Goal: Register for event/course

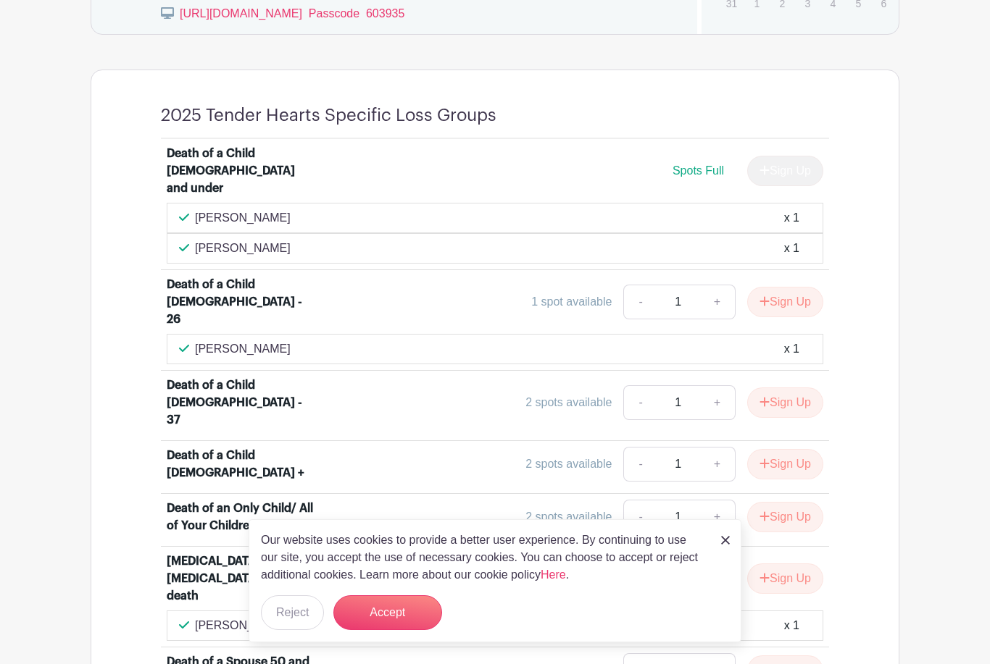
click at [403, 630] on button "Accept" at bounding box center [387, 613] width 109 height 35
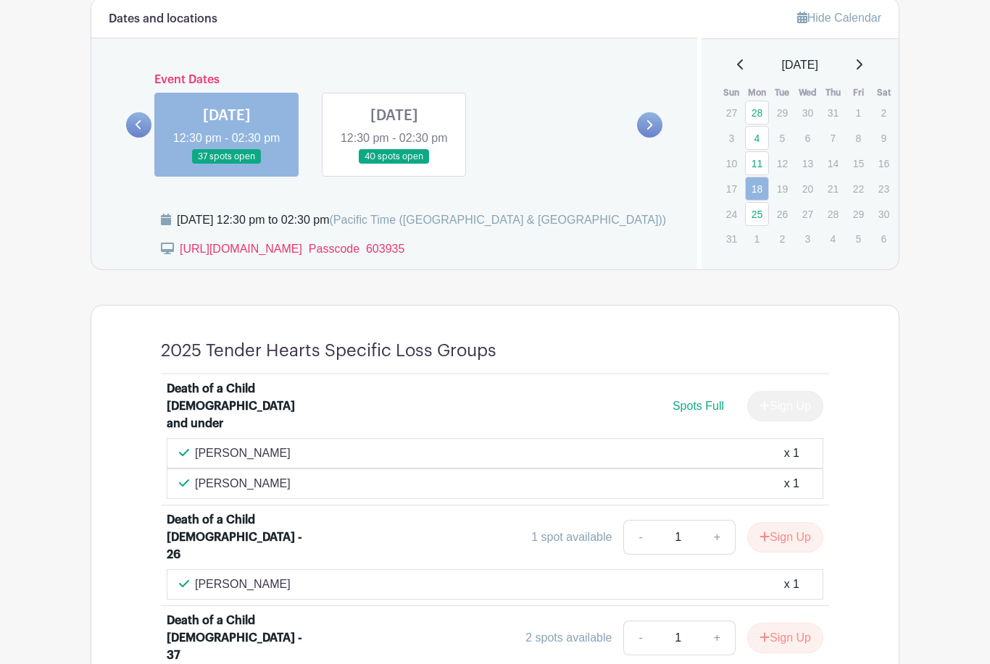
scroll to position [714, 0]
click at [757, 212] on link "25" at bounding box center [757, 214] width 24 height 24
click at [760, 215] on link "25" at bounding box center [757, 214] width 24 height 24
click at [759, 212] on link "25" at bounding box center [757, 214] width 24 height 24
click at [755, 216] on link "25" at bounding box center [757, 214] width 24 height 24
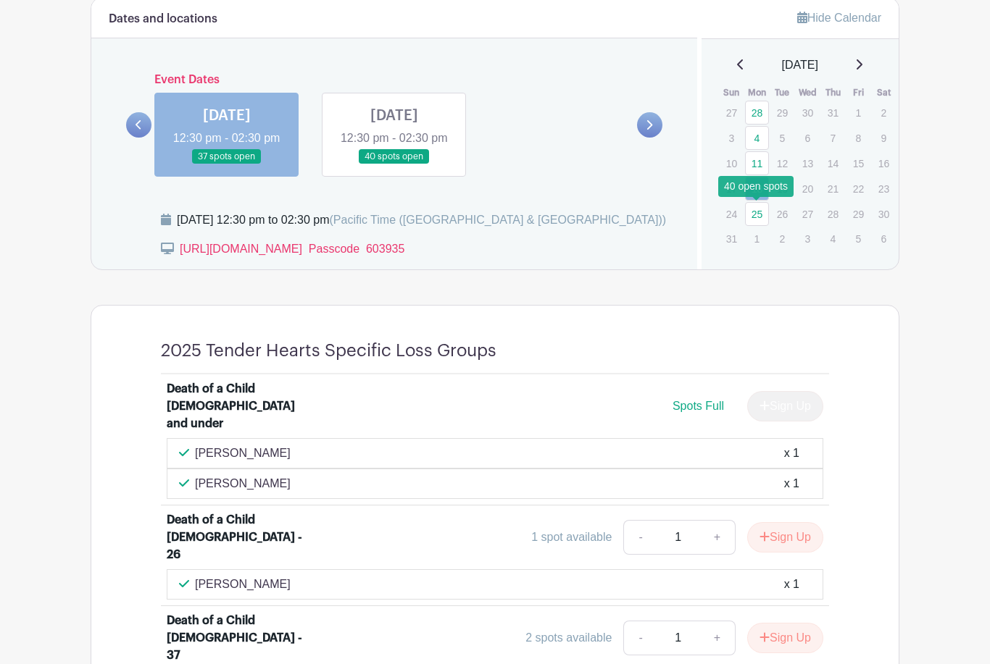
click at [757, 218] on link "25" at bounding box center [757, 214] width 24 height 24
click at [756, 221] on link "25" at bounding box center [757, 214] width 24 height 24
click at [754, 217] on link "25" at bounding box center [757, 214] width 24 height 24
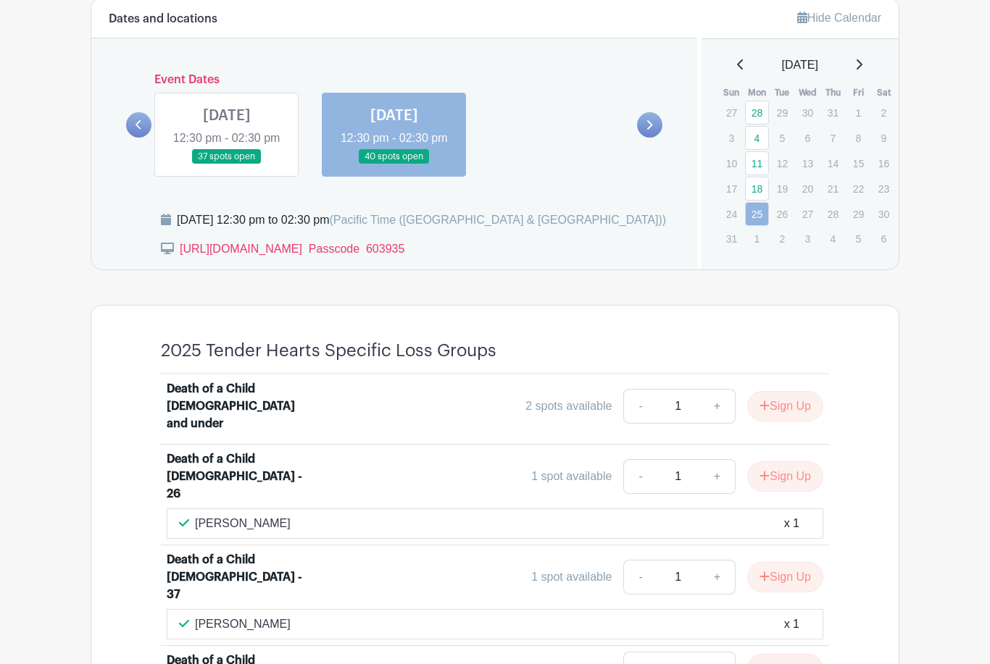
click at [394, 164] on link at bounding box center [394, 164] width 0 height 0
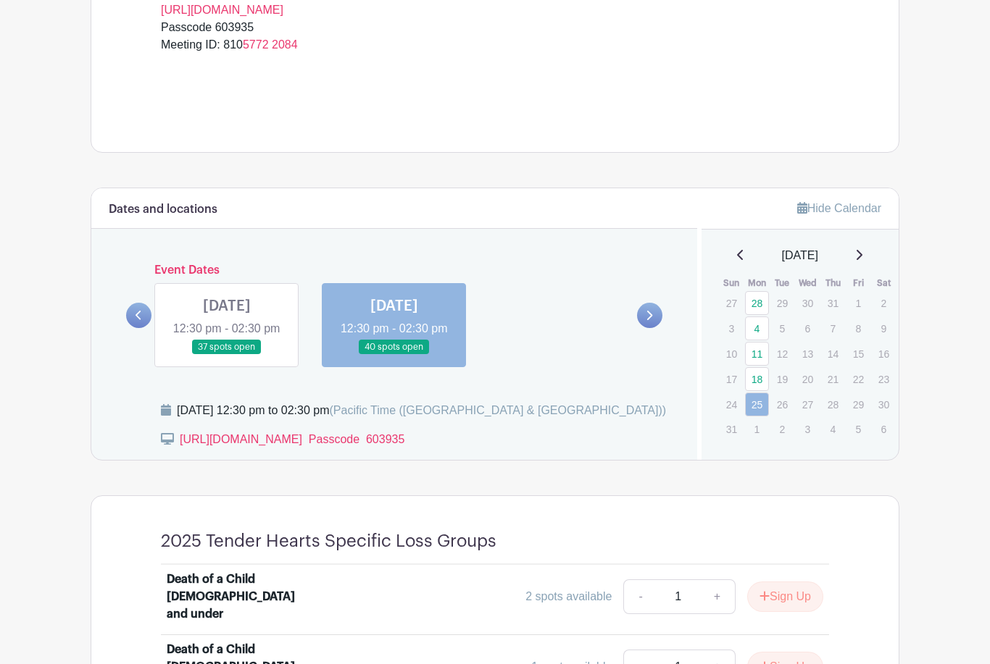
scroll to position [522, 0]
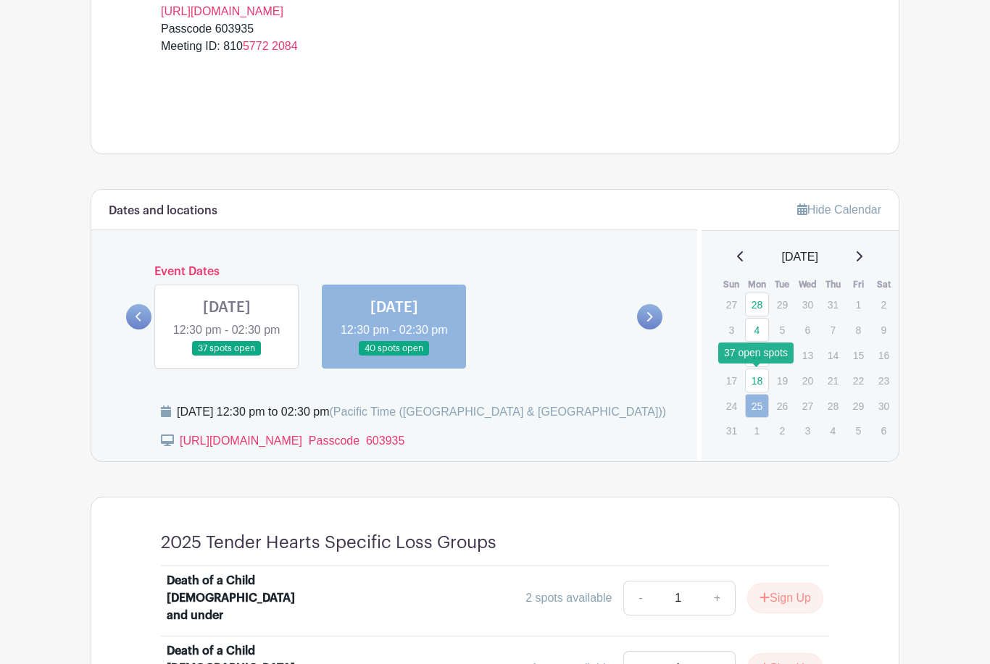
click at [761, 375] on link "18" at bounding box center [757, 381] width 24 height 24
click at [758, 381] on link "18" at bounding box center [757, 381] width 24 height 24
click at [757, 380] on link "18" at bounding box center [757, 381] width 24 height 24
click at [757, 385] on link "18" at bounding box center [757, 381] width 24 height 24
click at [756, 383] on link "18" at bounding box center [757, 381] width 24 height 24
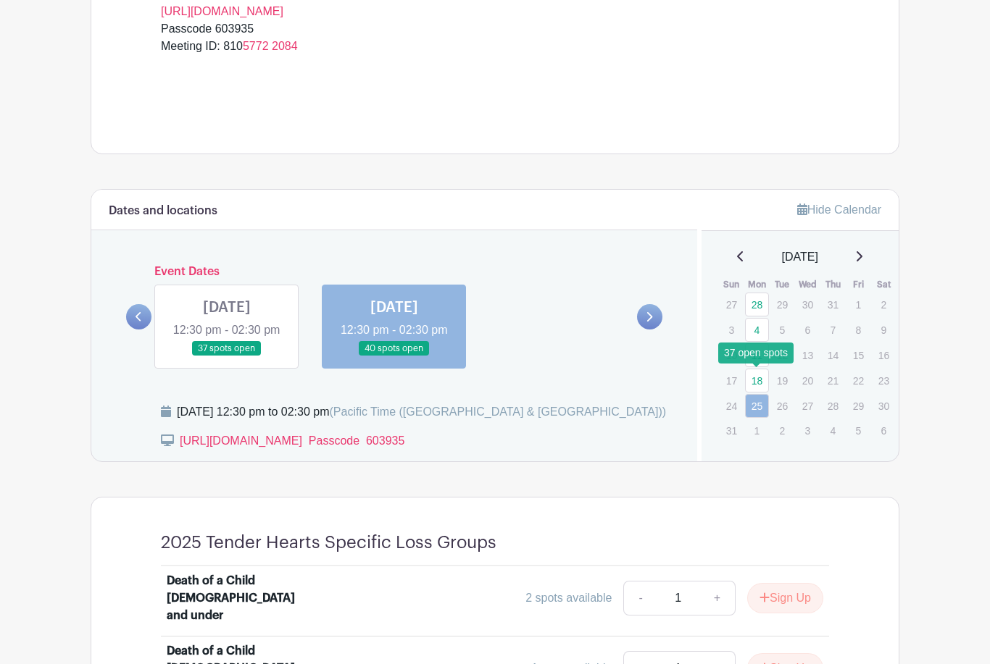
click at [758, 383] on link "18" at bounding box center [757, 381] width 24 height 24
click at [227, 356] on link at bounding box center [227, 356] width 0 height 0
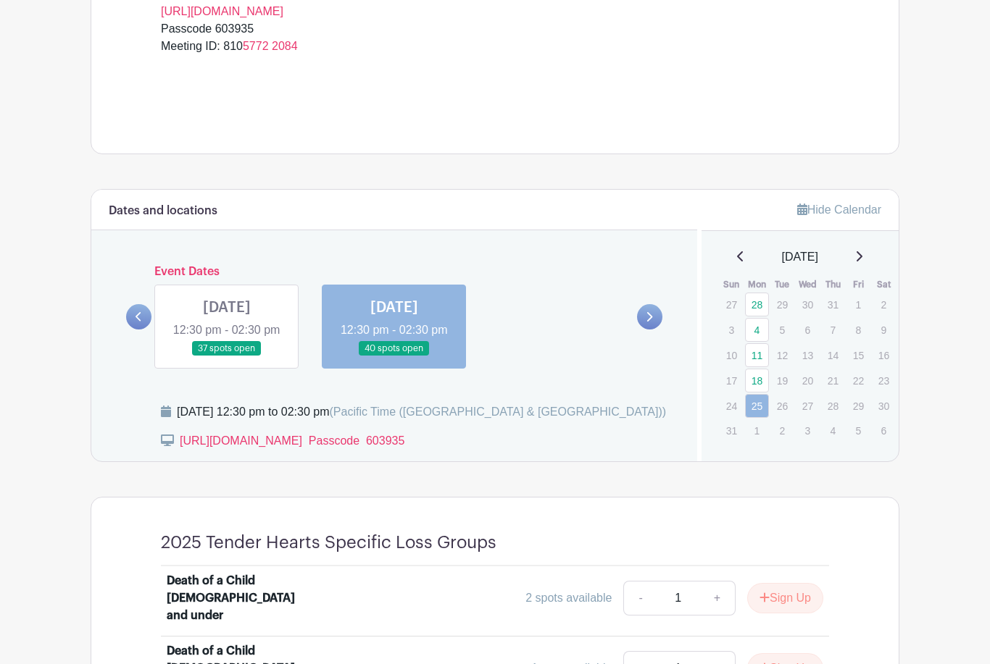
click at [227, 356] on link at bounding box center [227, 356] width 0 height 0
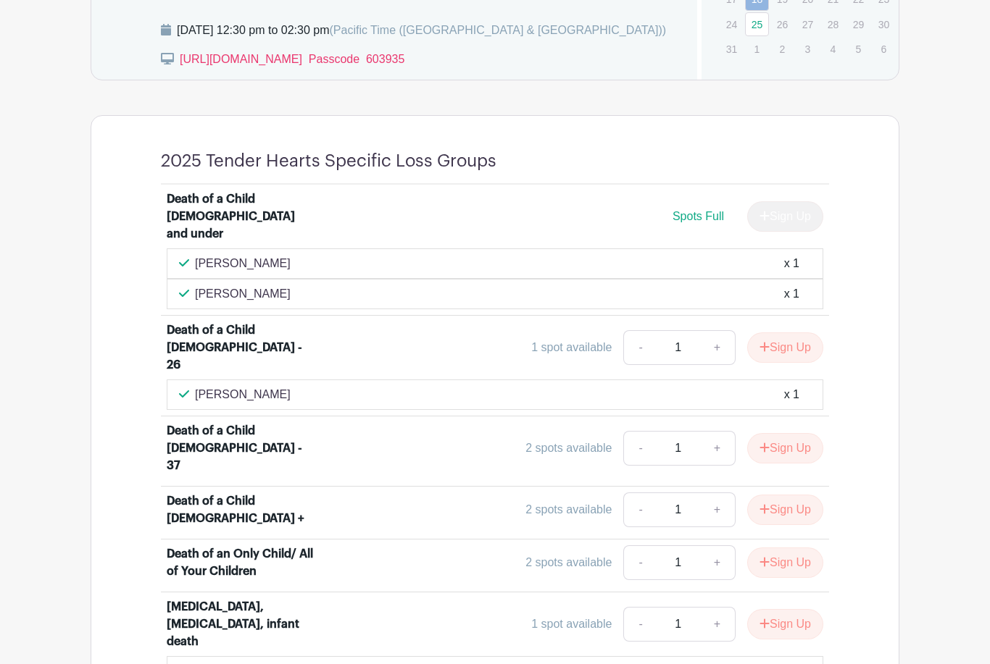
scroll to position [899, 0]
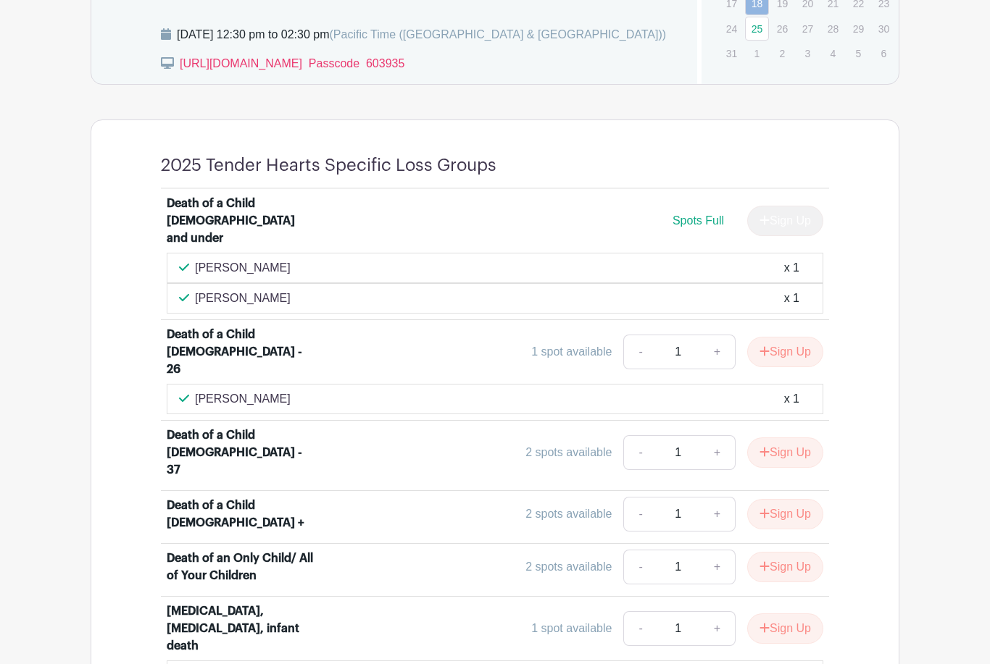
click at [779, 345] on button "Sign Up" at bounding box center [785, 352] width 76 height 30
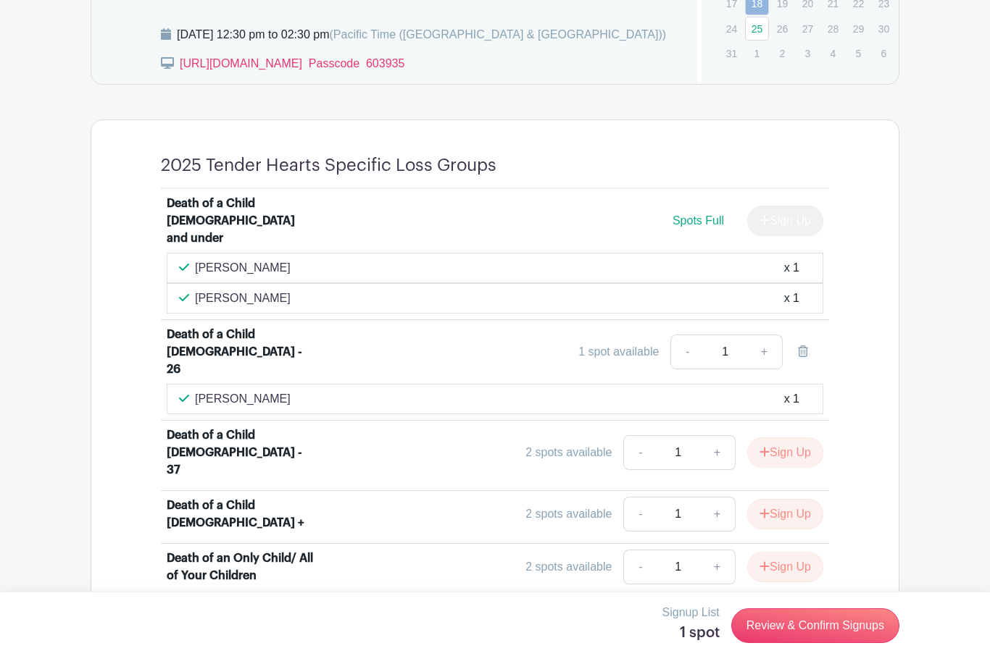
click at [779, 643] on link "Review & Confirm Signups" at bounding box center [815, 626] width 168 height 35
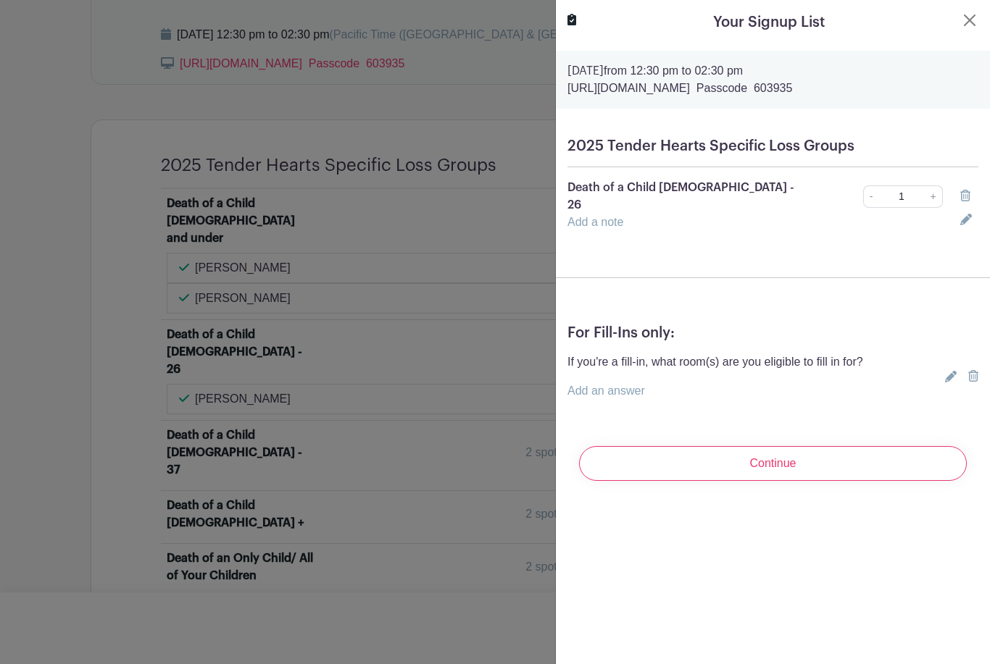
click at [798, 454] on input "Continue" at bounding box center [773, 463] width 388 height 35
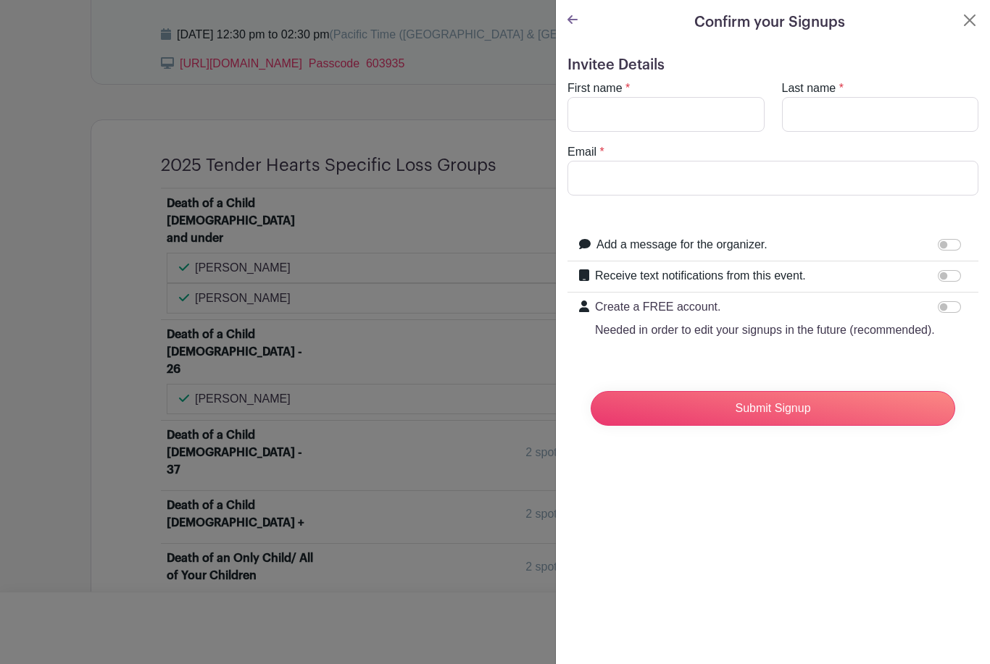
click at [811, 407] on input "Submit Signup" at bounding box center [773, 408] width 364 height 35
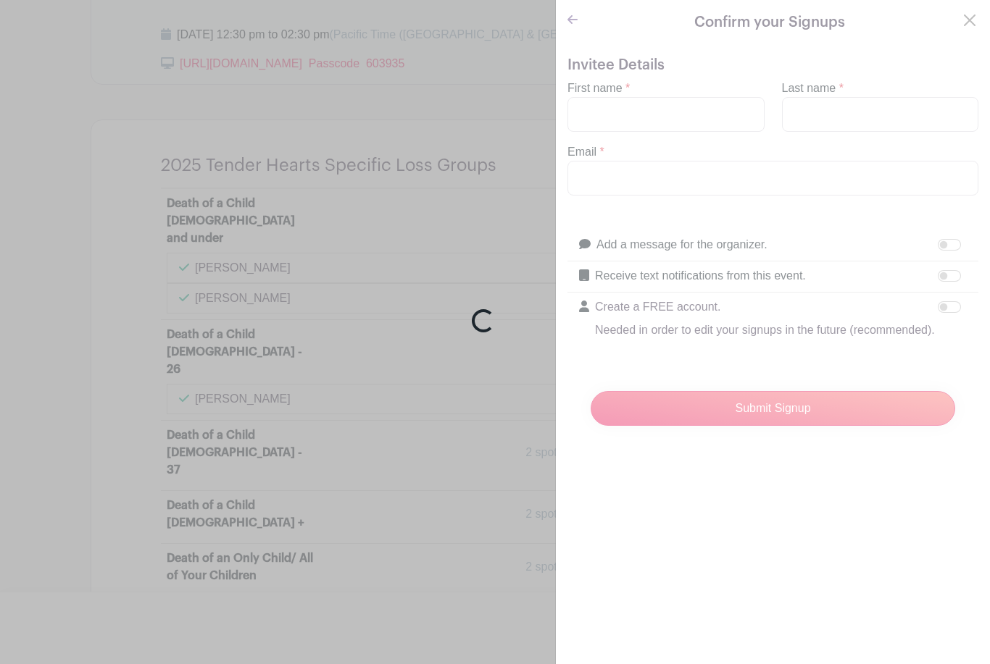
click at [971, 24] on div "Loading..." at bounding box center [495, 332] width 990 height 664
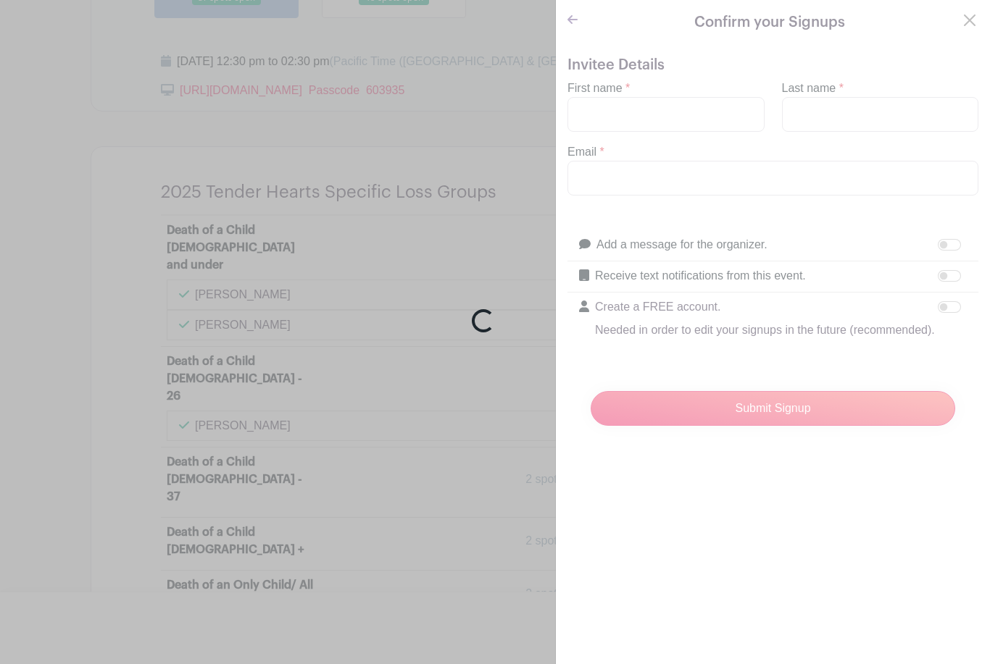
scroll to position [875, 0]
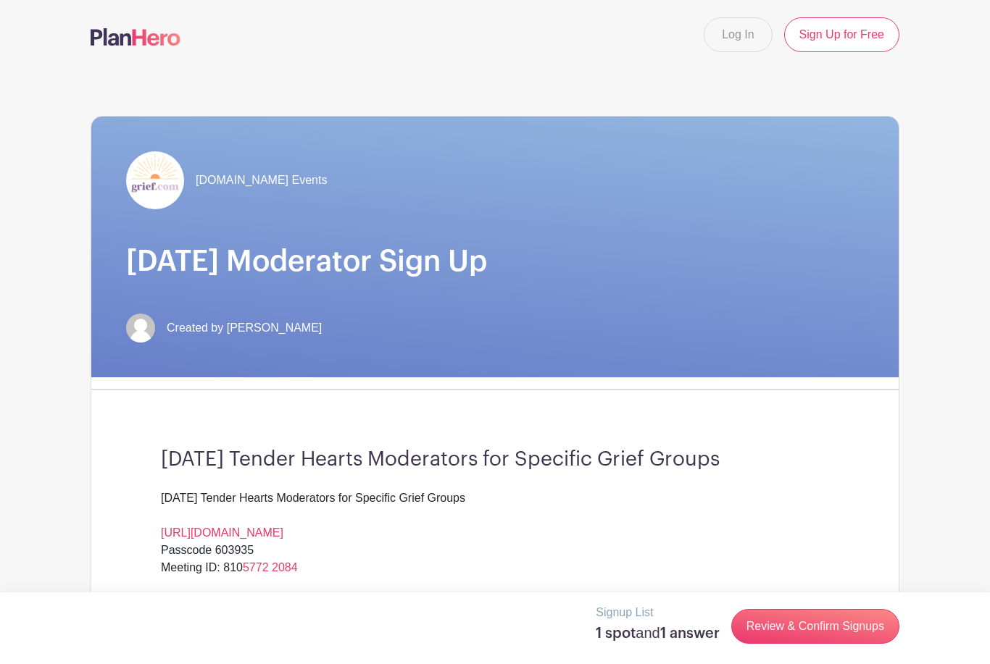
click at [743, 36] on link "Log In" at bounding box center [738, 34] width 68 height 35
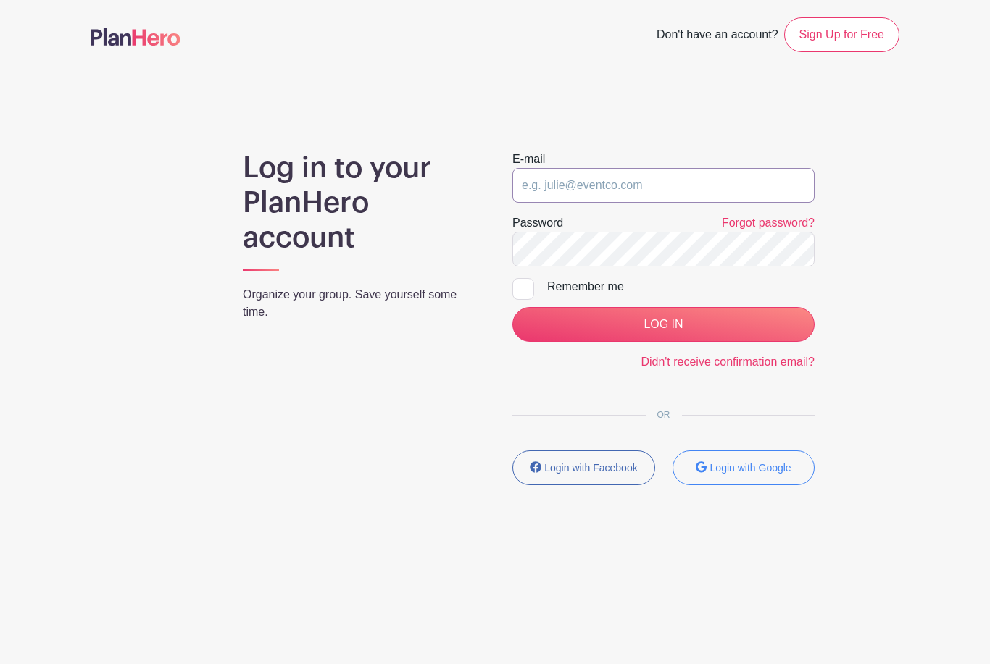
click at [649, 185] on input "email" at bounding box center [663, 185] width 302 height 35
type input "mm_bowers@hotmail.com"
click at [663, 325] on input "LOG IN" at bounding box center [663, 324] width 302 height 35
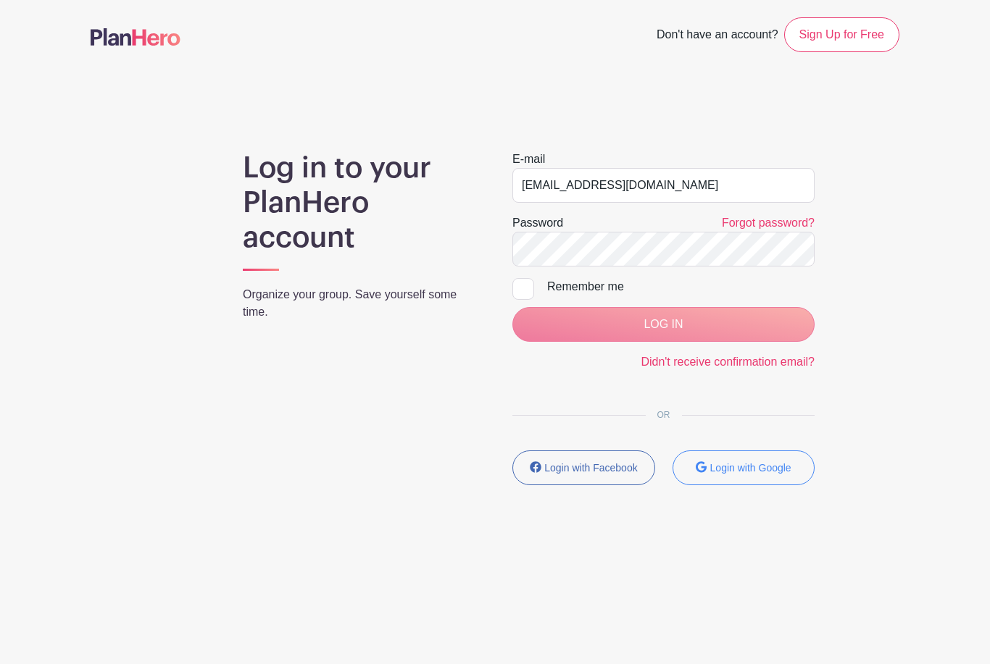
click at [532, 291] on div at bounding box center [523, 289] width 22 height 22
click at [522, 288] on input "Remember me" at bounding box center [516, 282] width 9 height 9
click at [516, 288] on input "Remember me" at bounding box center [516, 282] width 9 height 9
checkbox input "false"
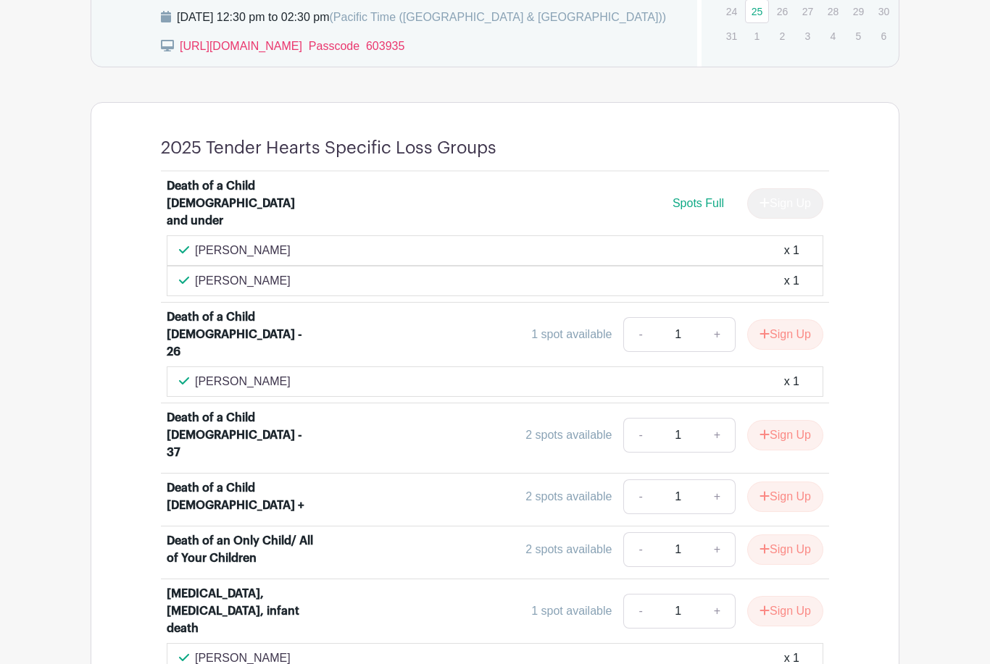
scroll to position [899, 0]
click at [789, 333] on button "Sign Up" at bounding box center [785, 335] width 76 height 30
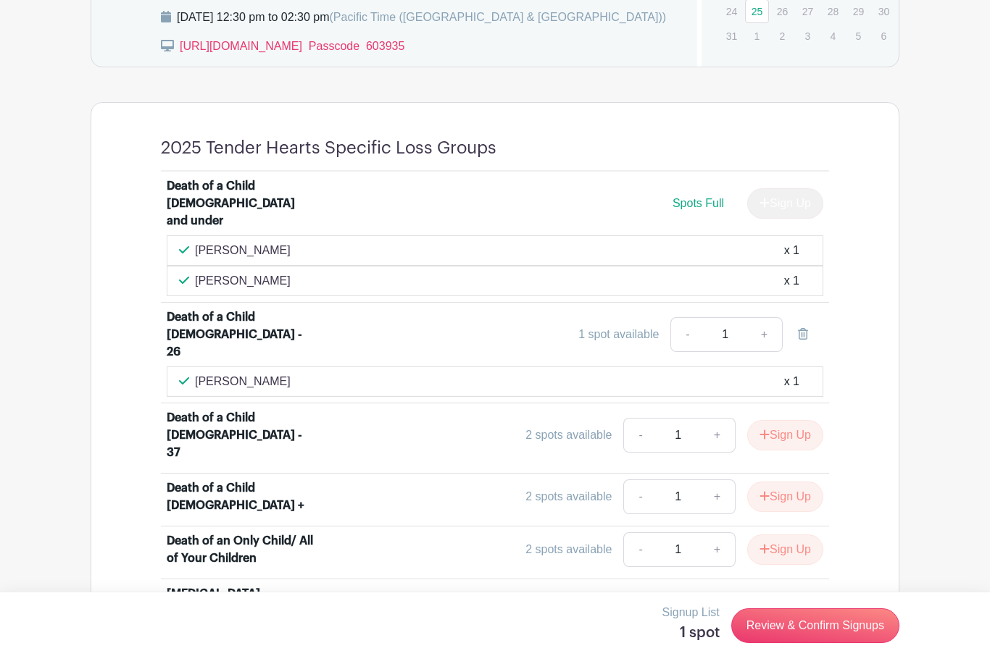
click at [793, 643] on link "Review & Confirm Signups" at bounding box center [815, 626] width 168 height 35
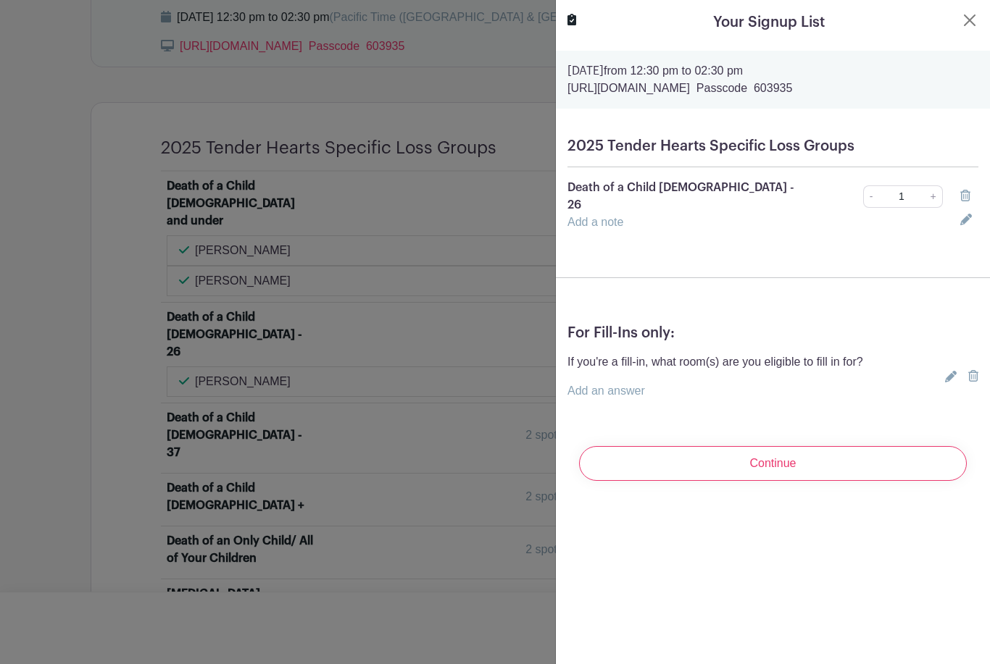
click at [779, 450] on input "Continue" at bounding box center [773, 463] width 388 height 35
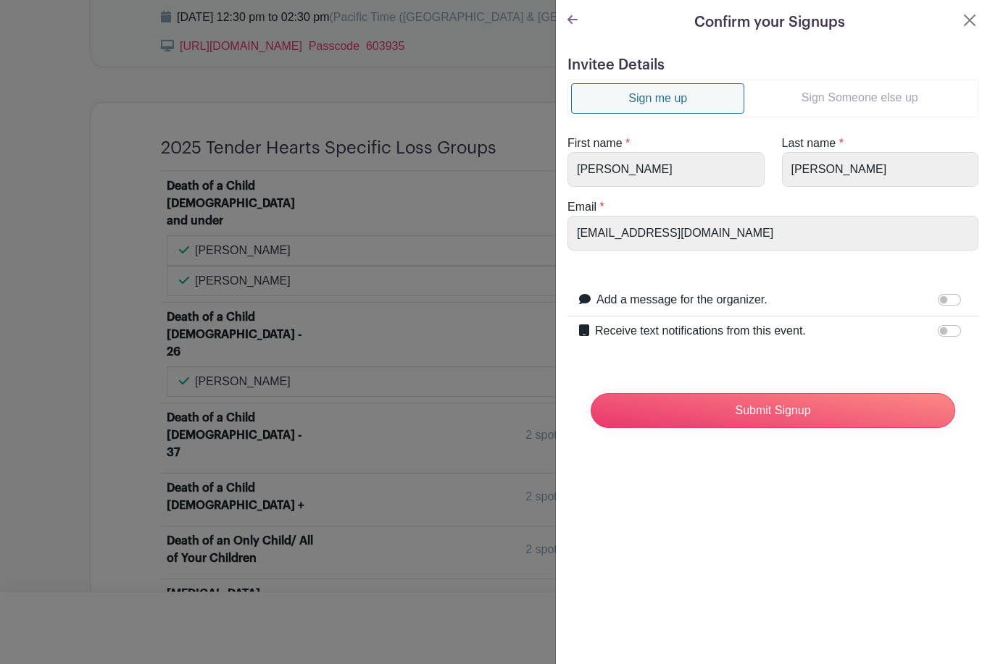
click at [785, 407] on input "Submit Signup" at bounding box center [773, 410] width 364 height 35
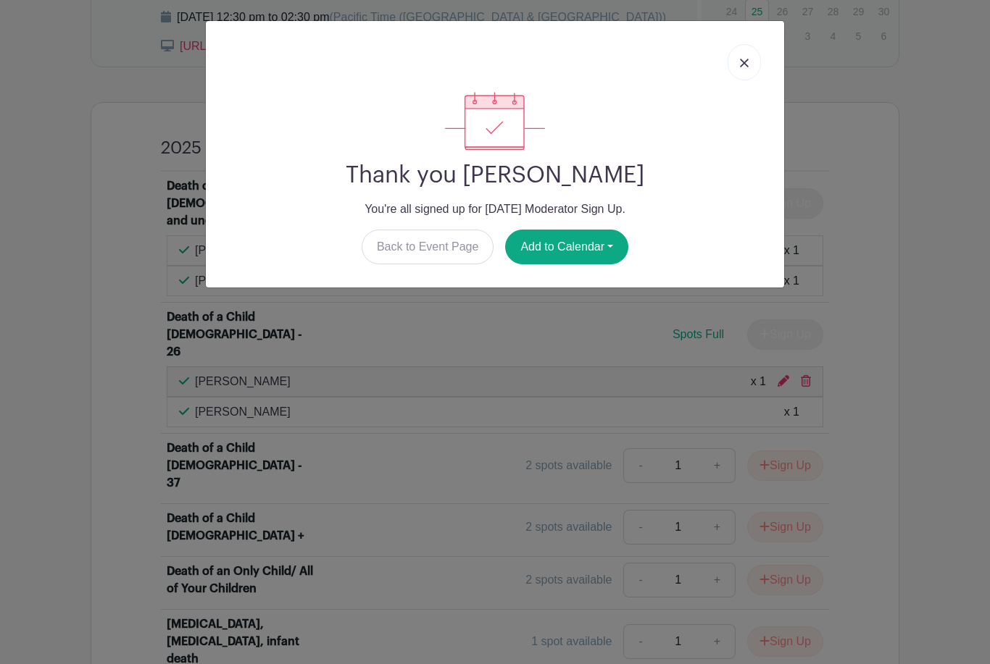
click at [759, 59] on link at bounding box center [743, 62] width 33 height 36
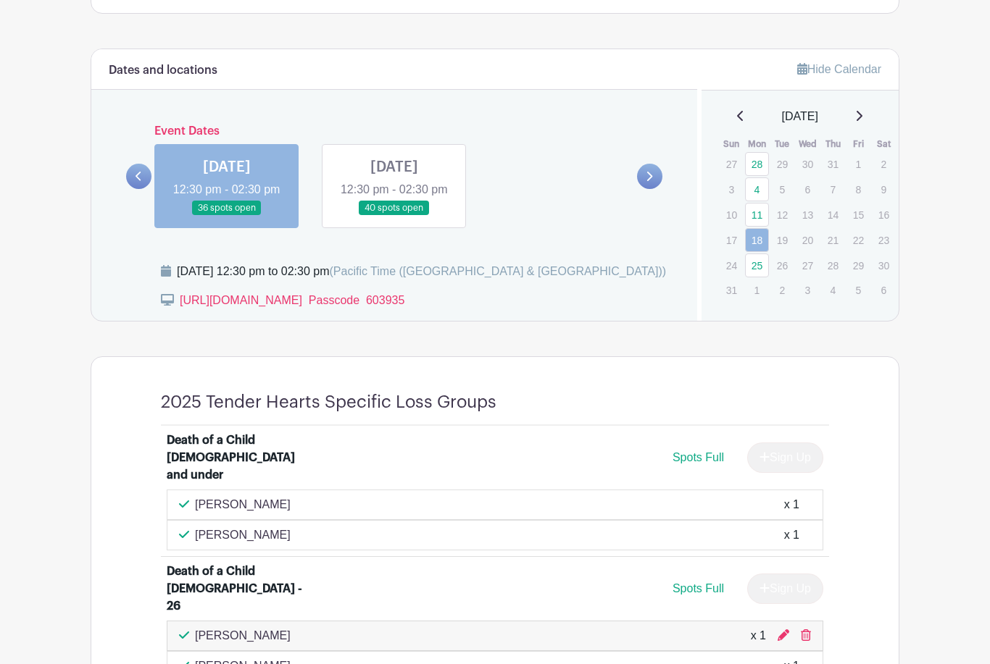
scroll to position [601, 0]
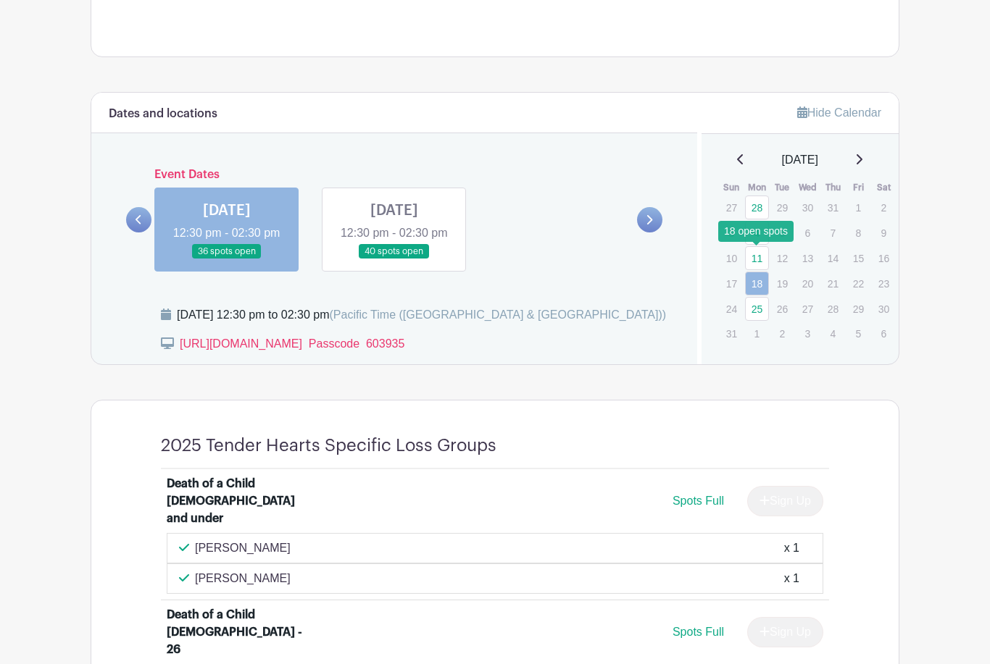
click at [758, 263] on link "11" at bounding box center [757, 258] width 24 height 24
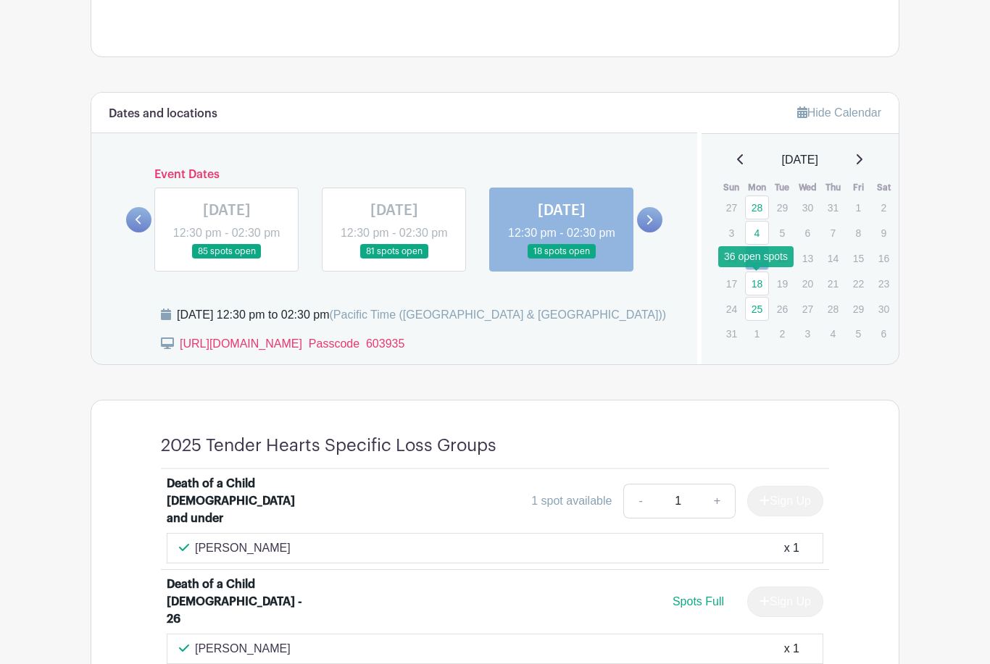
click at [758, 287] on link "18" at bounding box center [757, 284] width 24 height 24
click at [758, 280] on link "18" at bounding box center [757, 284] width 24 height 24
click at [762, 286] on link "18" at bounding box center [757, 284] width 24 height 24
click at [758, 283] on link "18" at bounding box center [757, 284] width 24 height 24
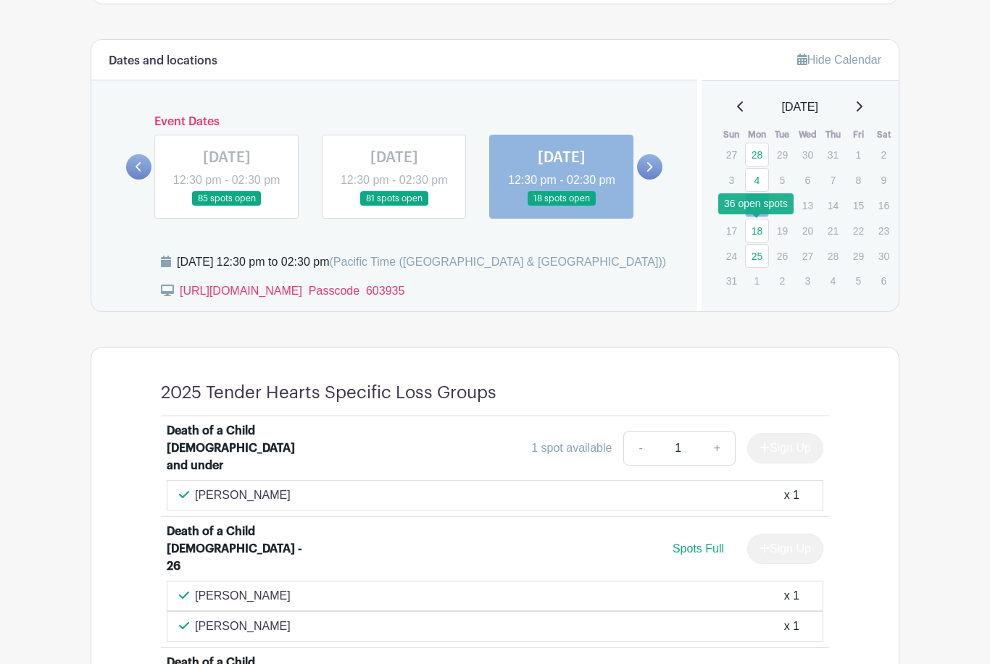
scroll to position [658, 0]
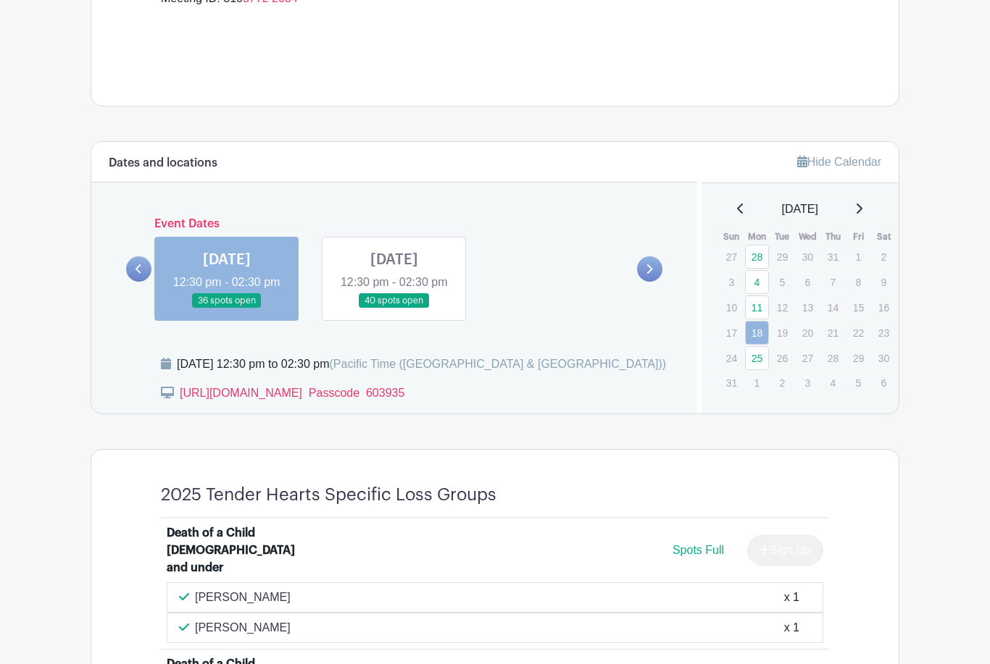
scroll to position [552, 0]
click at [753, 287] on link "4" at bounding box center [757, 282] width 24 height 24
click at [758, 285] on link "4" at bounding box center [757, 282] width 24 height 24
click at [754, 288] on link "4" at bounding box center [757, 282] width 24 height 24
click at [756, 286] on link "4" at bounding box center [757, 282] width 24 height 24
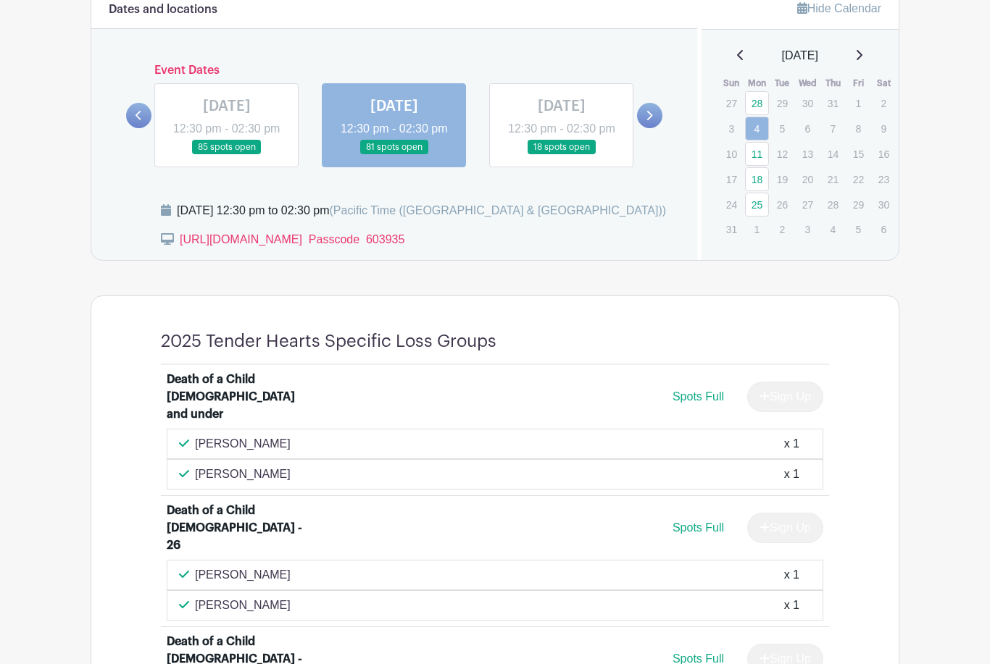
scroll to position [699, 0]
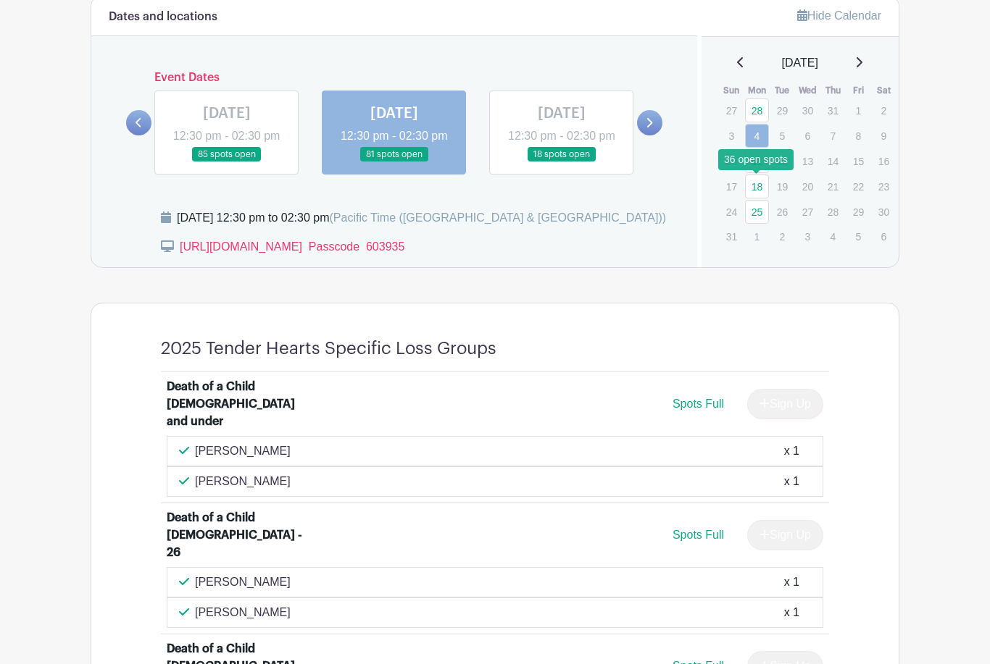
click at [764, 183] on link "18" at bounding box center [757, 187] width 24 height 24
click at [746, 185] on link "18" at bounding box center [757, 187] width 24 height 24
click at [746, 193] on link "18" at bounding box center [757, 187] width 24 height 24
click at [745, 204] on link "25" at bounding box center [757, 212] width 24 height 24
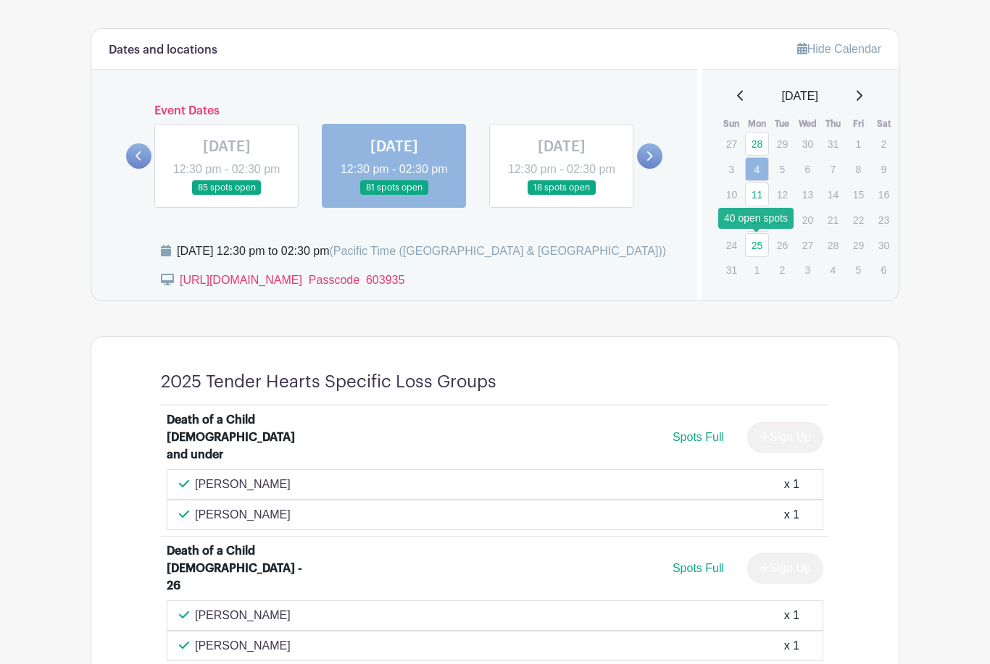
scroll to position [664, 0]
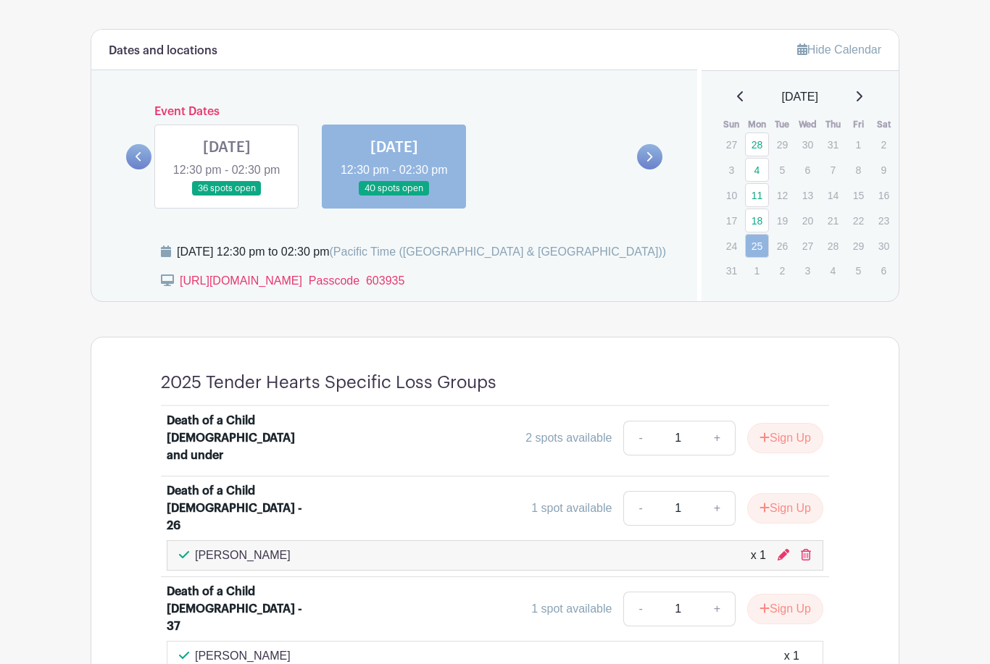
click at [654, 170] on link at bounding box center [649, 156] width 25 height 25
click at [227, 196] on link at bounding box center [227, 196] width 0 height 0
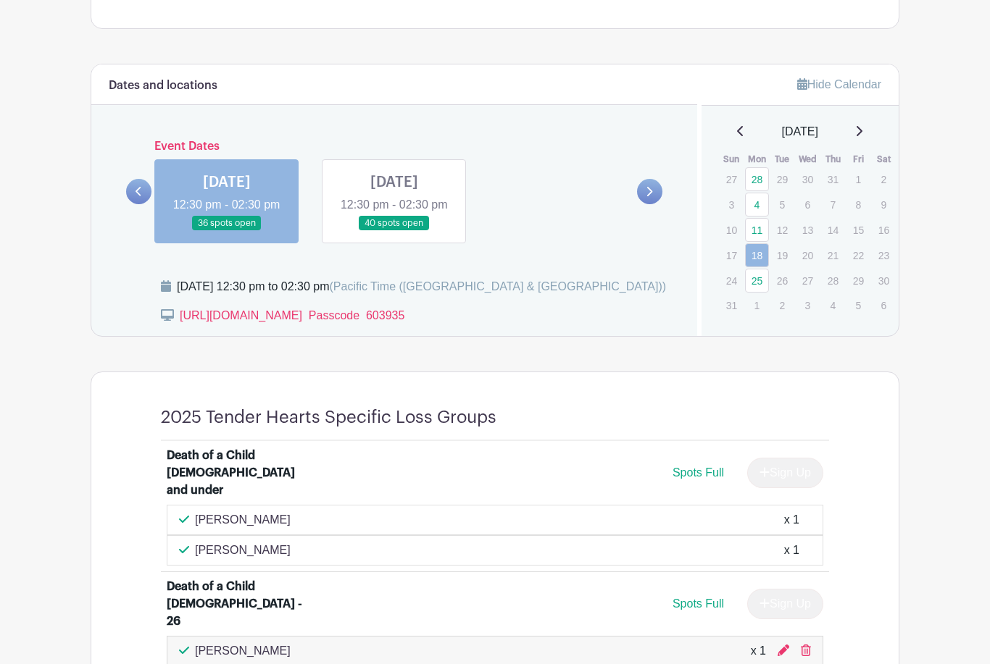
scroll to position [625, 0]
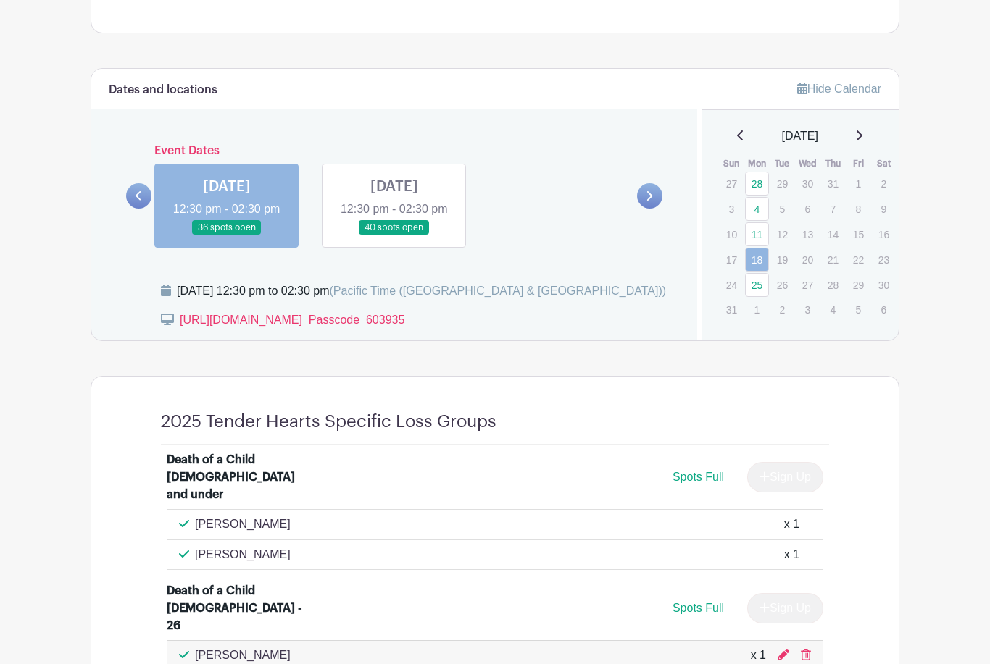
click at [394, 235] on link at bounding box center [394, 235] width 0 height 0
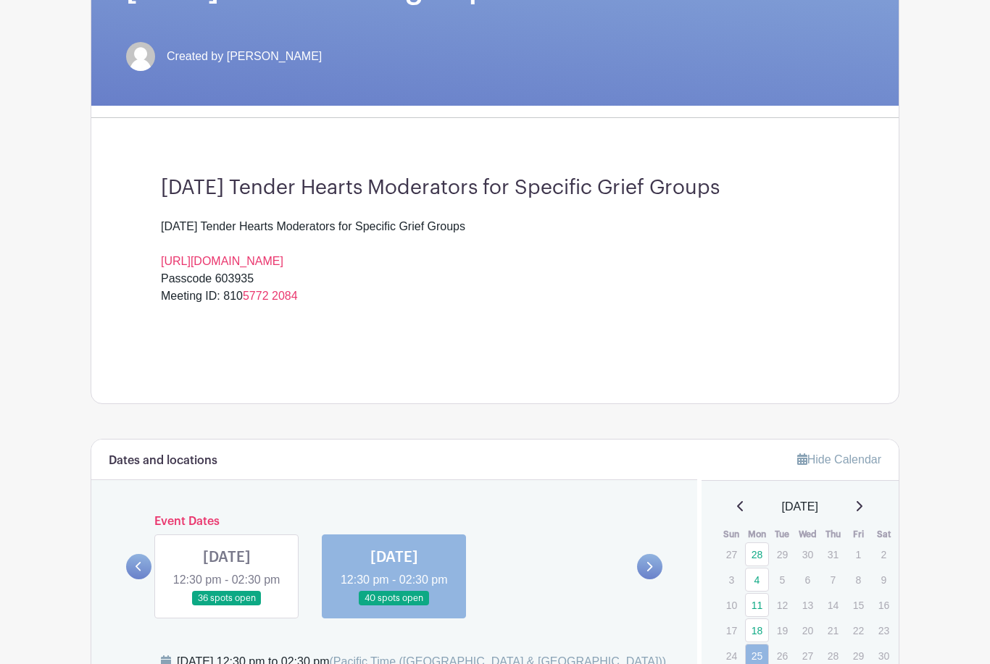
scroll to position [254, 0]
